Goal: Navigation & Orientation: Find specific page/section

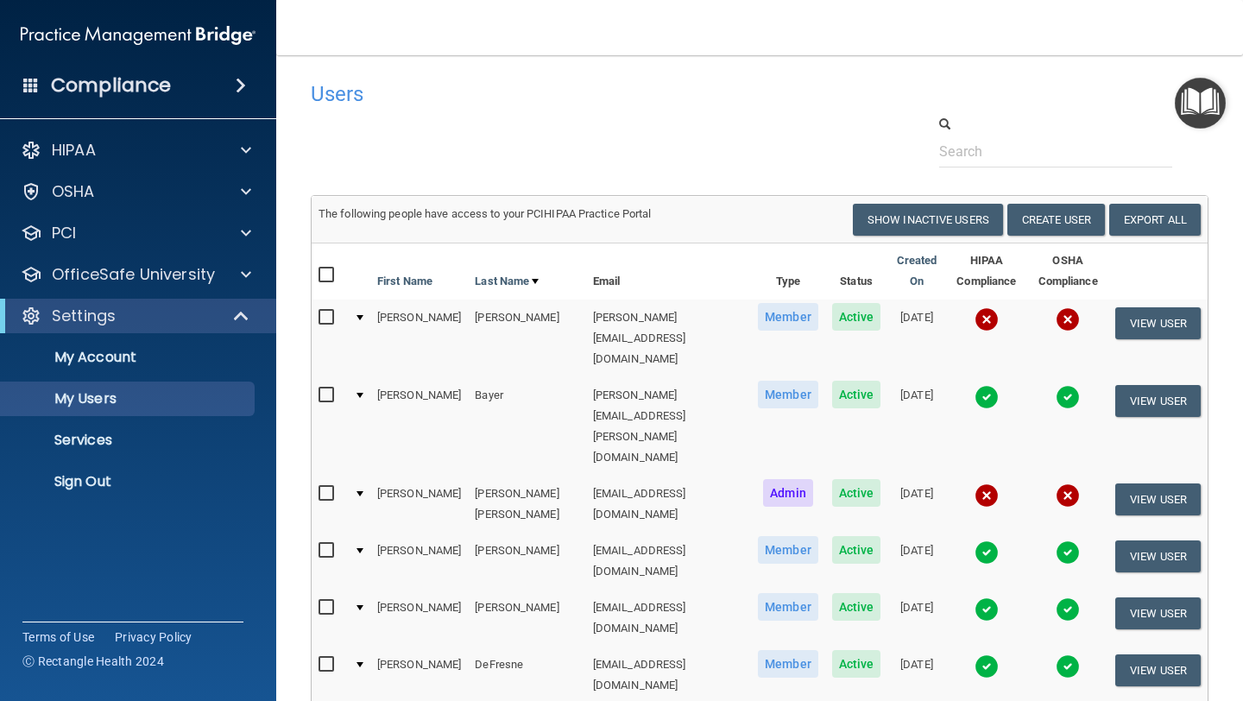
select select "20"
click at [126, 34] on img at bounding box center [138, 35] width 235 height 35
click at [93, 394] on p "My Users" at bounding box center [129, 398] width 236 height 17
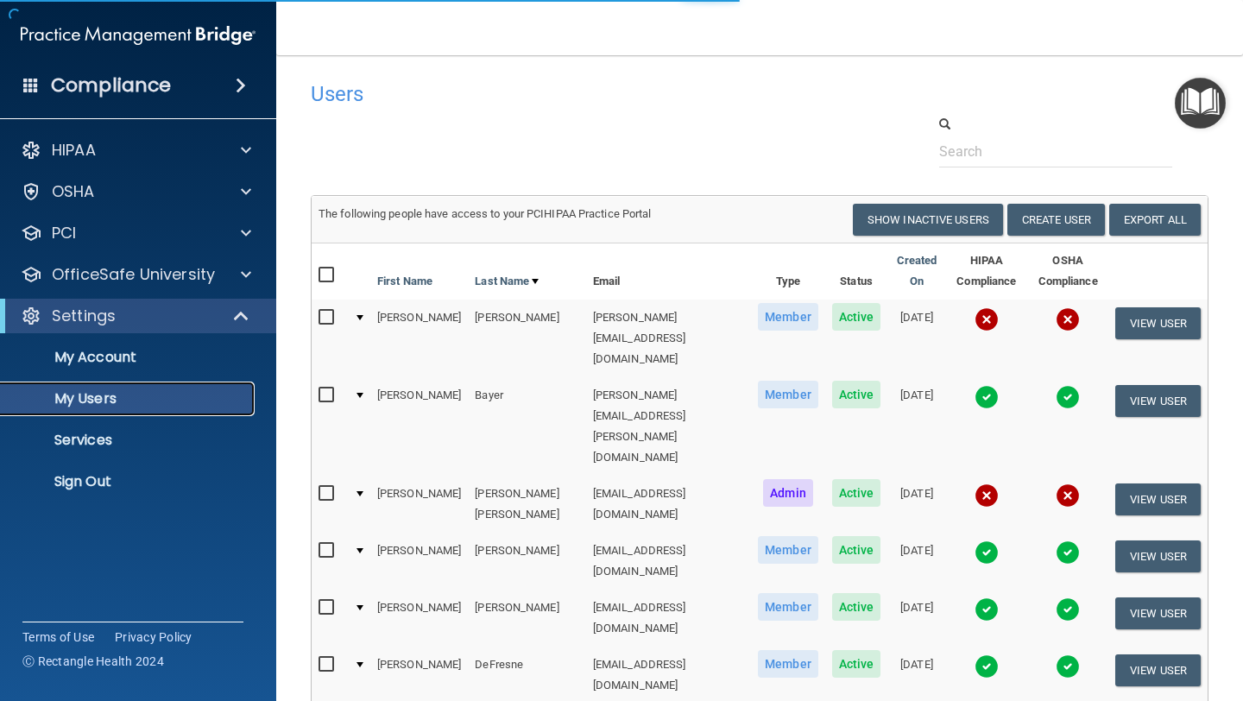
select select "20"
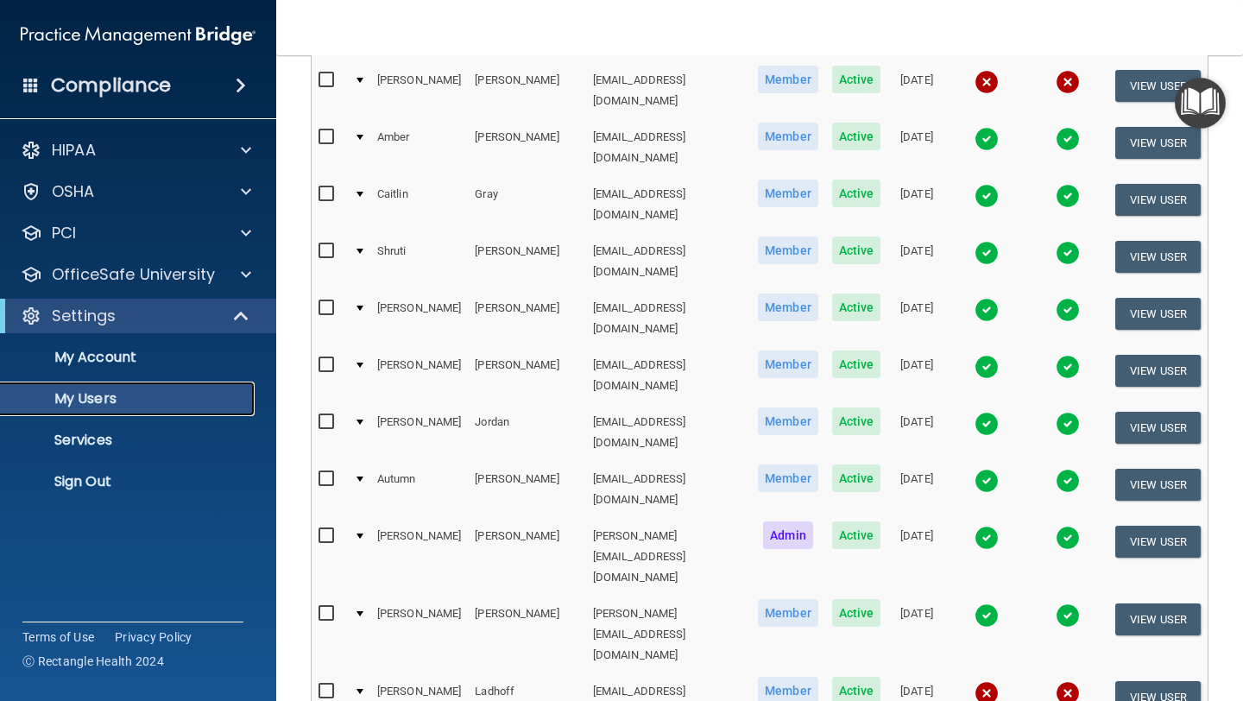
scroll to position [747, 0]
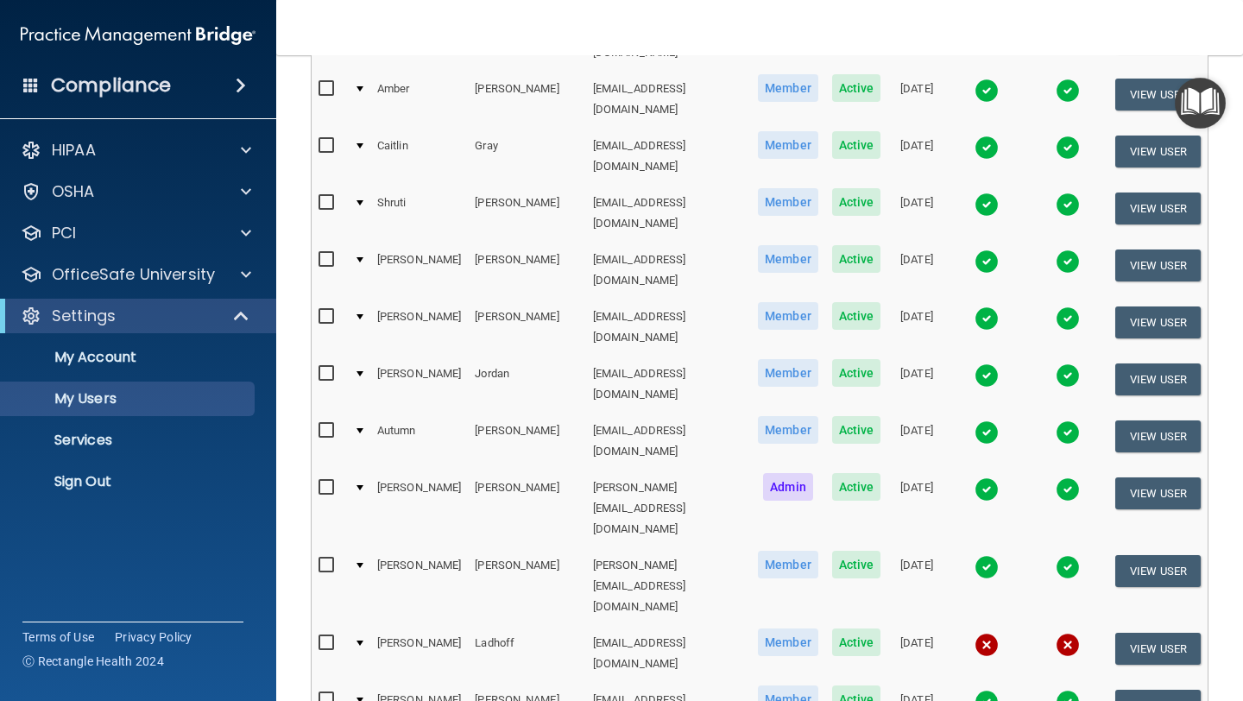
select select "20"
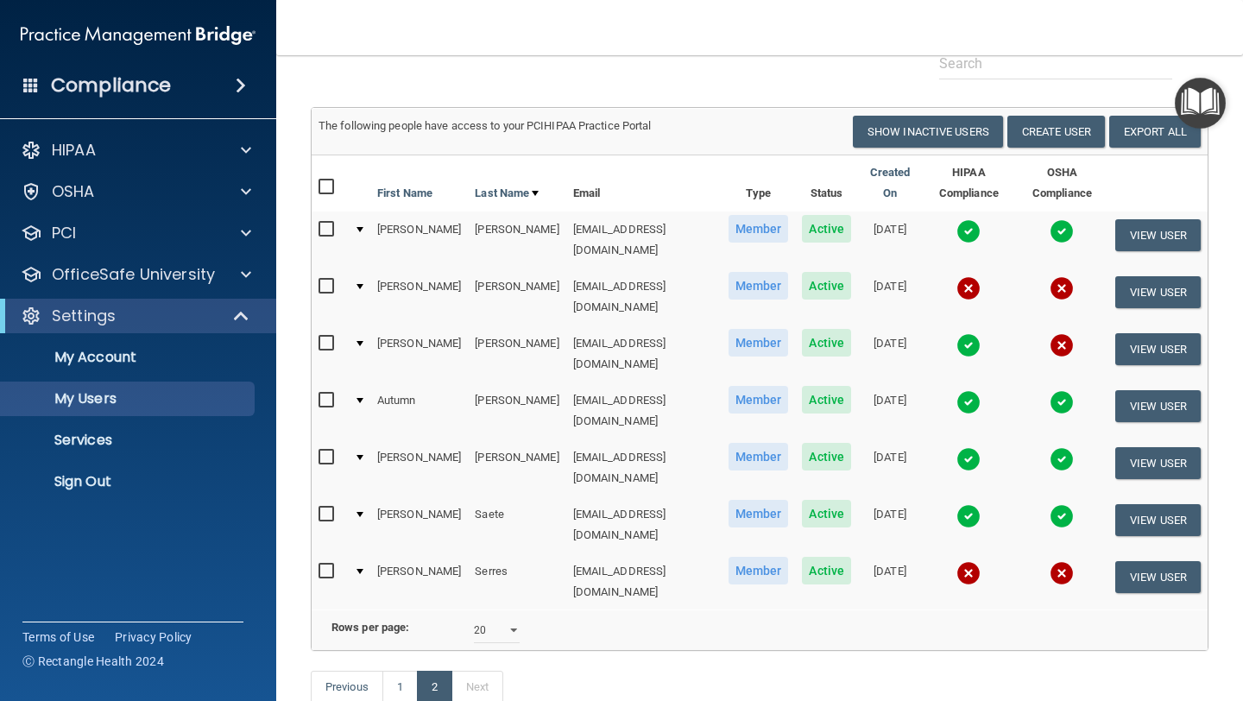
scroll to position [74, 0]
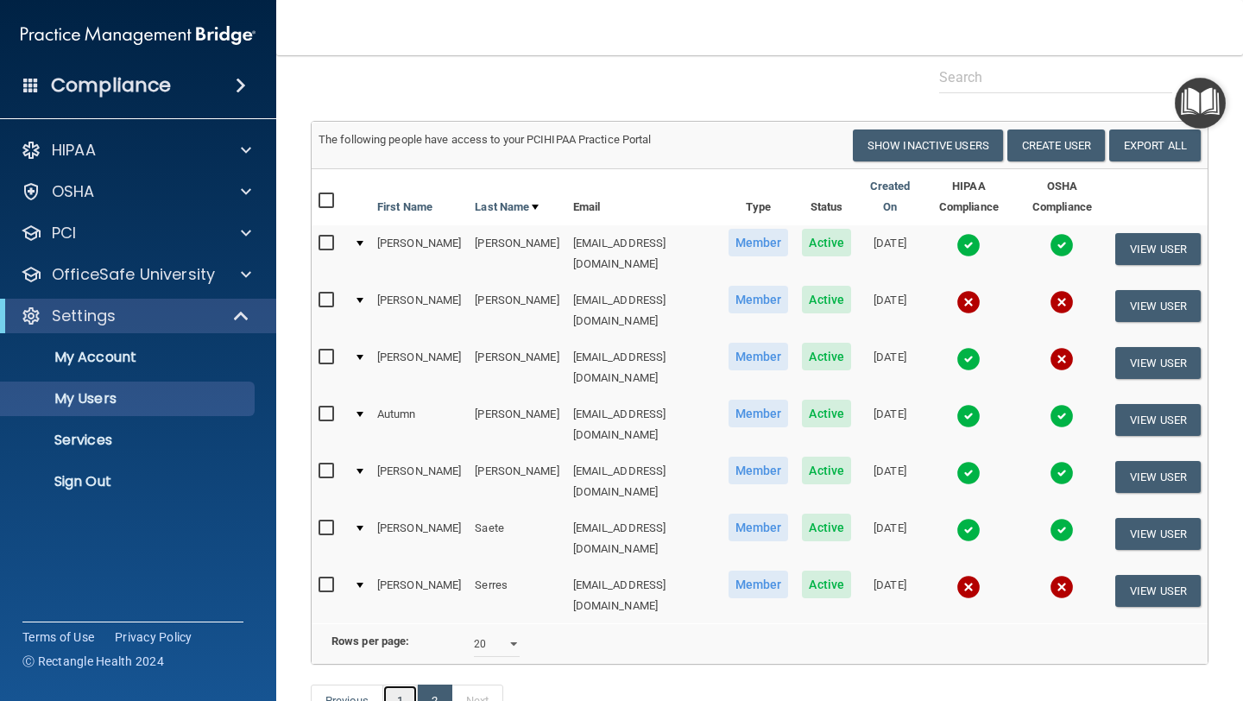
click at [406, 684] on link "1" at bounding box center [399, 700] width 35 height 33
select select "20"
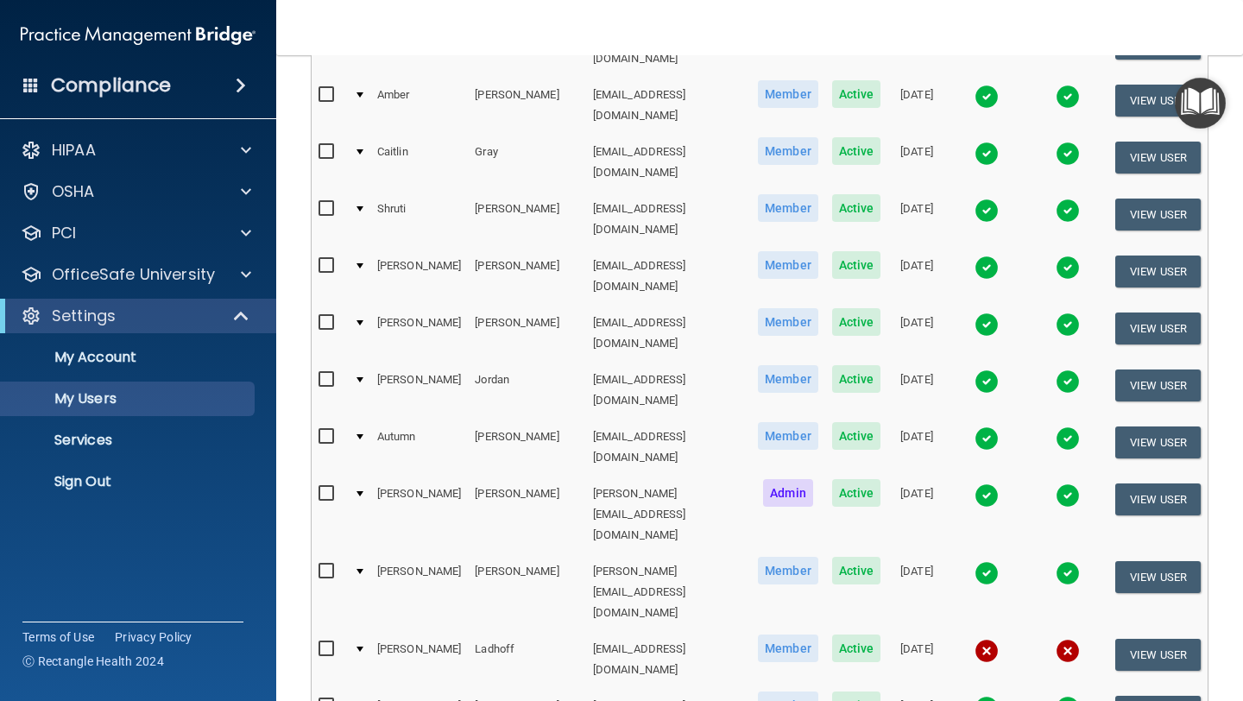
scroll to position [747, 0]
